Goal: Transaction & Acquisition: Download file/media

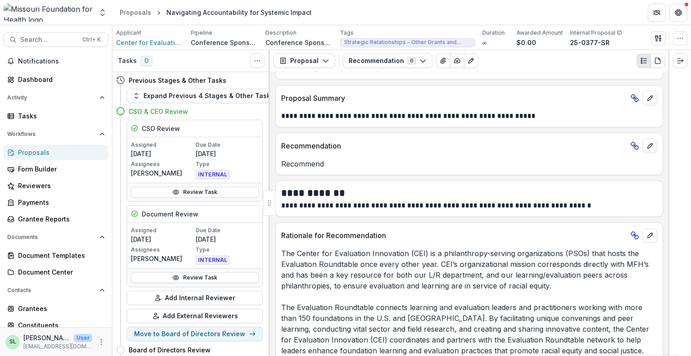
click at [42, 155] on div "Proposals" at bounding box center [59, 152] width 83 height 9
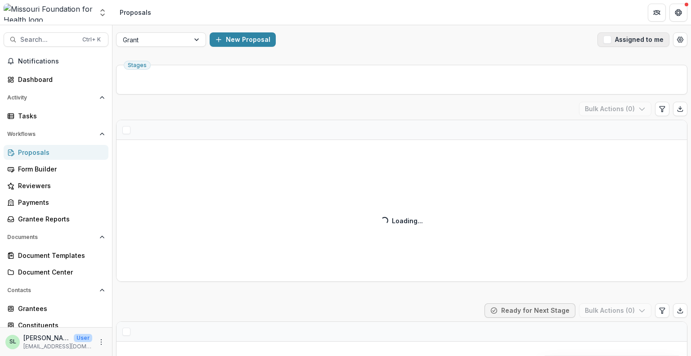
click at [656, 36] on button "Assigned to me" at bounding box center [633, 39] width 72 height 14
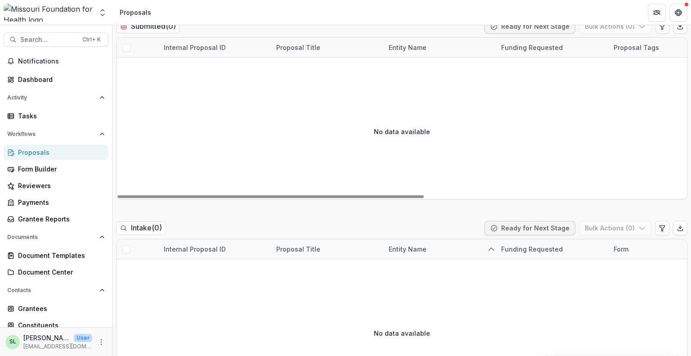
scroll to position [495, 0]
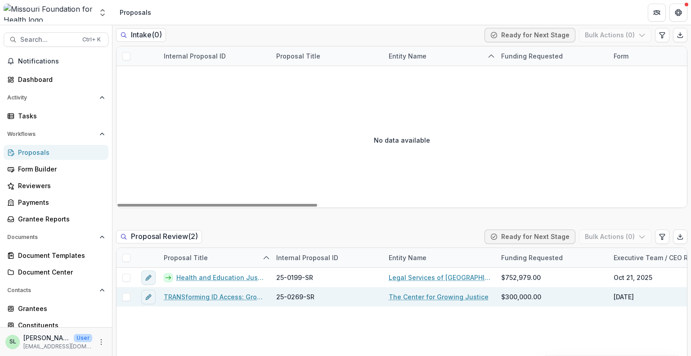
click at [195, 297] on link "TRANSforming ID Access: Growing Capacity to Defend & Expand Gender Marker Chang…" at bounding box center [215, 296] width 102 height 9
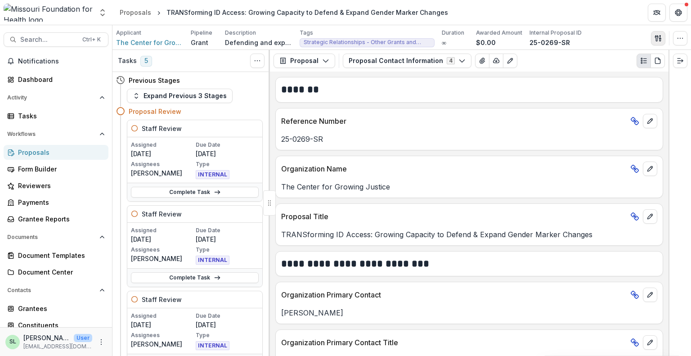
click at [660, 41] on button "button" at bounding box center [658, 38] width 14 height 14
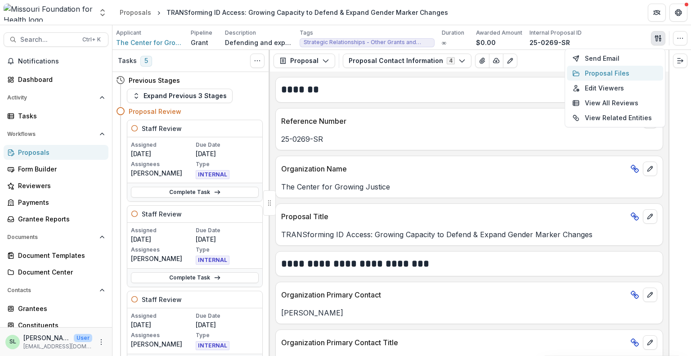
click at [608, 75] on button "Proposal Files" at bounding box center [615, 73] width 96 height 15
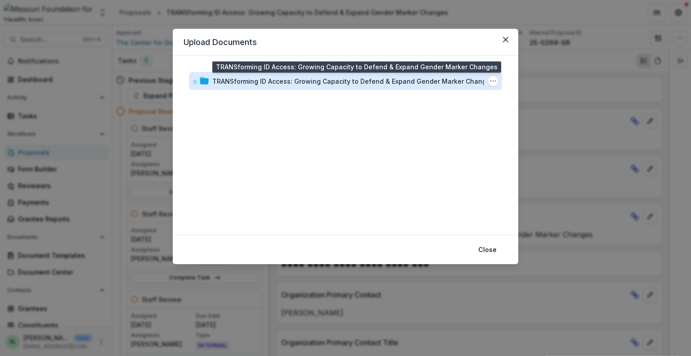
click at [285, 80] on div "TRANSforming ID Access: Growing Capacity to Defend & Expand Gender Marker Chang…" at bounding box center [353, 80] width 282 height 9
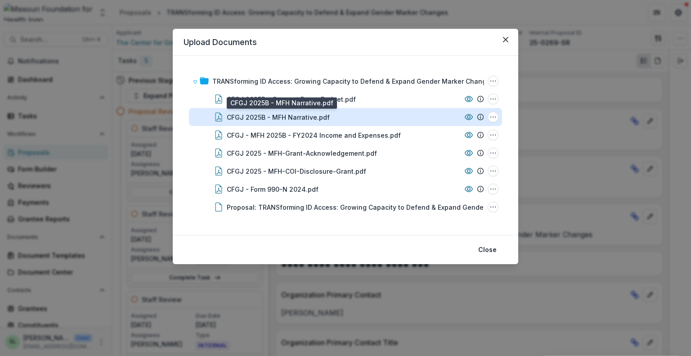
click at [297, 116] on div "CFGJ 2025B - MFH Narrative.pdf" at bounding box center [278, 116] width 103 height 9
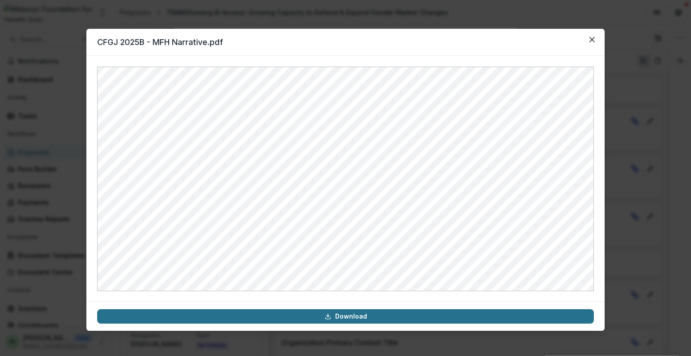
click at [409, 318] on link "Download" at bounding box center [345, 316] width 497 height 14
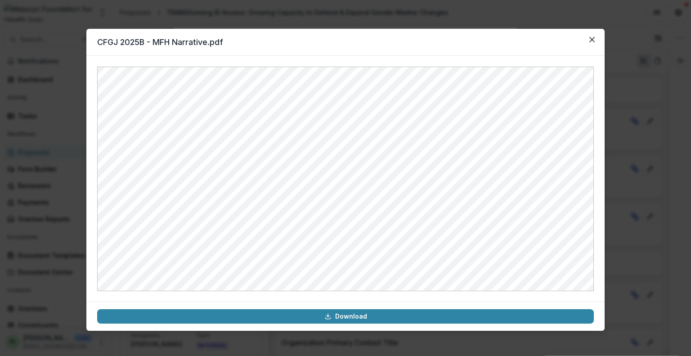
click at [594, 40] on icon "Close" at bounding box center [591, 39] width 5 height 5
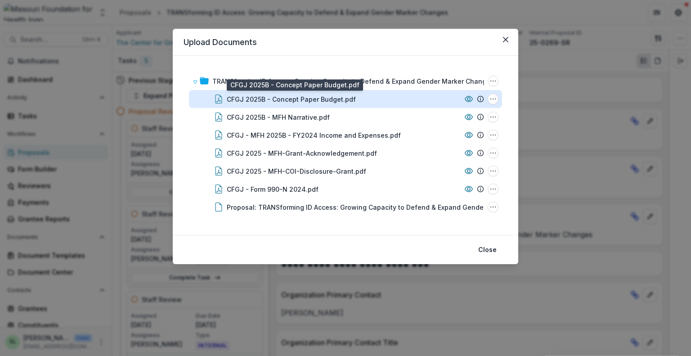
click at [261, 100] on div "CFGJ 2025B - Concept Paper Budget.pdf" at bounding box center [291, 98] width 129 height 9
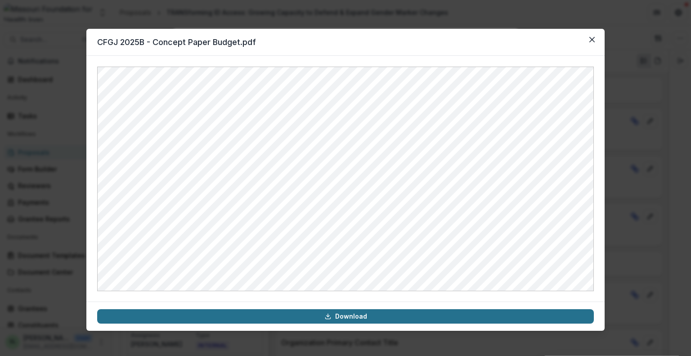
click at [390, 311] on link "Download" at bounding box center [345, 316] width 497 height 14
